Goal: Task Accomplishment & Management: Manage account settings

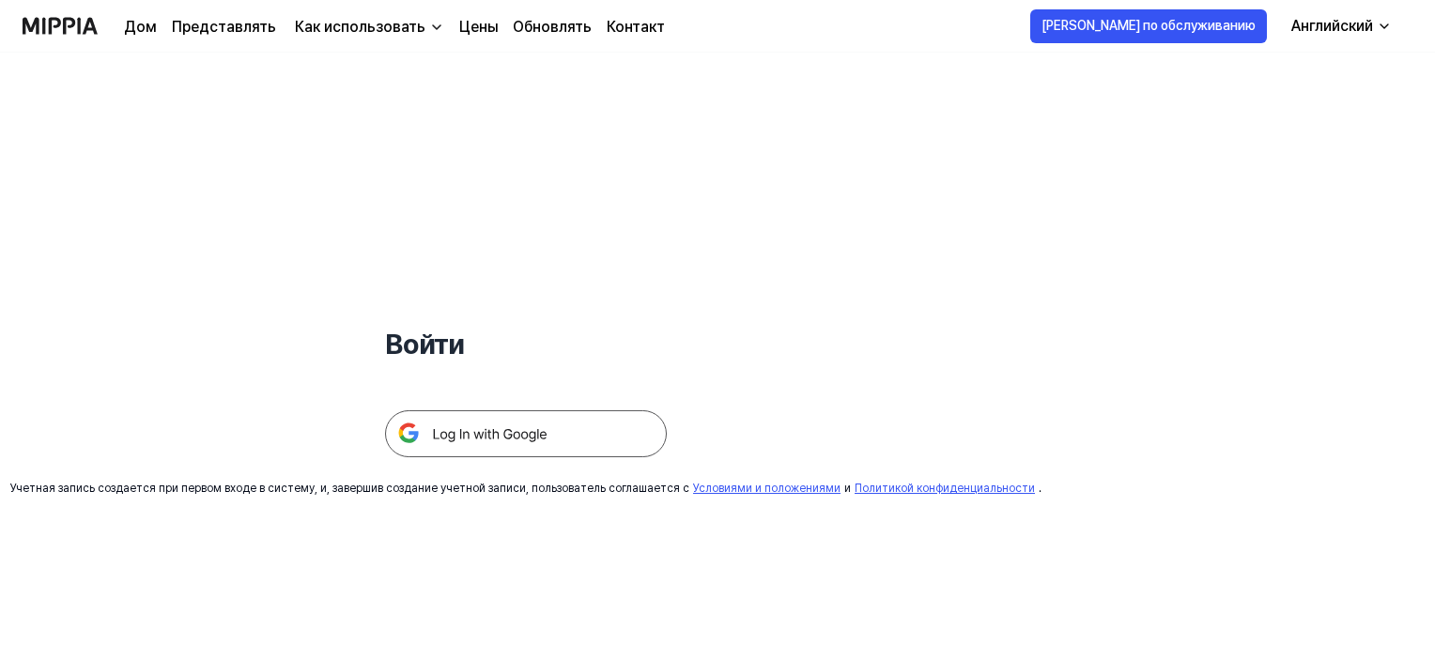
click at [564, 428] on img at bounding box center [526, 433] width 282 height 47
